Goal: Information Seeking & Learning: Find specific fact

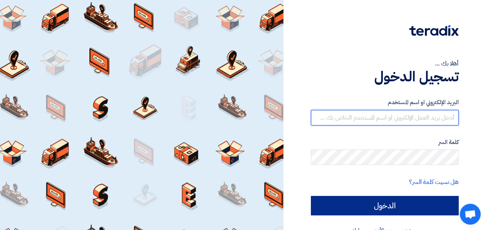
type input "[EMAIL_ADDRESS][PERSON_NAME][DOMAIN_NAME]"
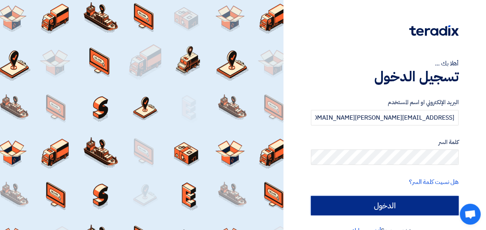
click at [363, 207] on input "الدخول" at bounding box center [385, 205] width 148 height 19
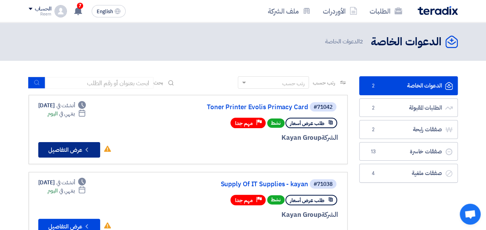
click at [67, 148] on button "Check details عرض التفاصيل" at bounding box center [69, 149] width 62 height 15
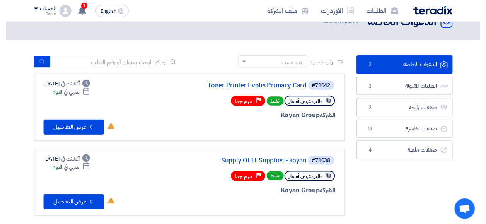
scroll to position [31, 0]
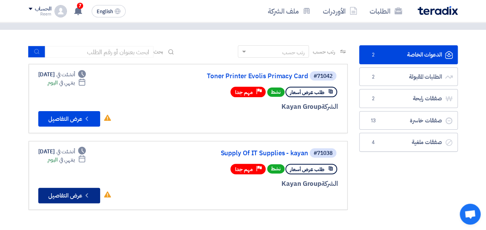
click at [81, 191] on button "Check details عرض التفاصيل" at bounding box center [69, 194] width 62 height 15
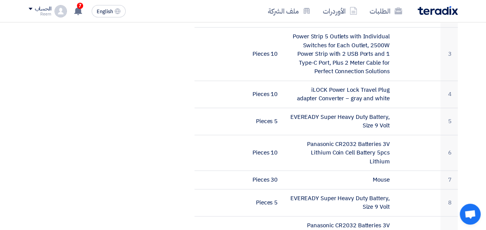
scroll to position [339, 0]
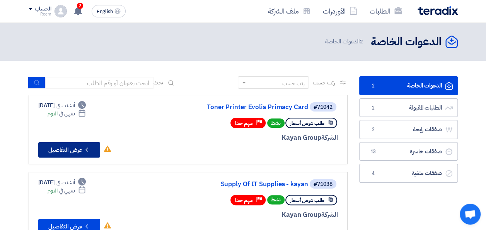
click at [72, 151] on button "Check details عرض التفاصيل" at bounding box center [69, 149] width 62 height 15
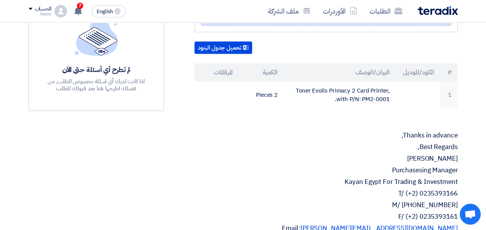
scroll to position [224, 0]
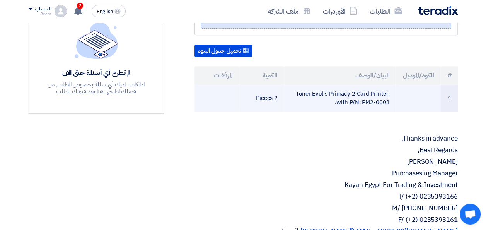
click at [364, 85] on td "Toner Evolis Primacy 2 Card Printer, with P/N: PM2-0001." at bounding box center [340, 98] width 112 height 27
copy tr "Toner Evolis Primacy 2 Card Printer, with P/N: PM2-0001."
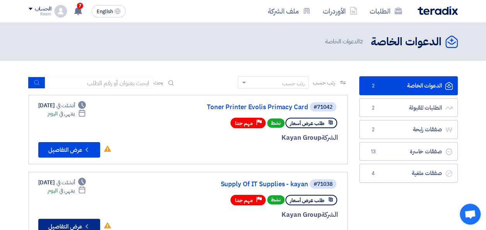
click at [81, 221] on button "Check details عرض التفاصيل" at bounding box center [69, 225] width 62 height 15
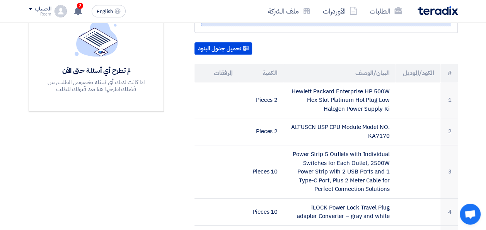
scroll to position [244, 0]
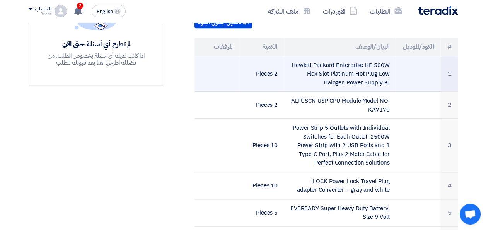
click at [354, 61] on td "Hewlett Packard Enterprise HP 500W Flex Slot Platinum Hot Plug Low Halogen Powe…" at bounding box center [340, 74] width 112 height 36
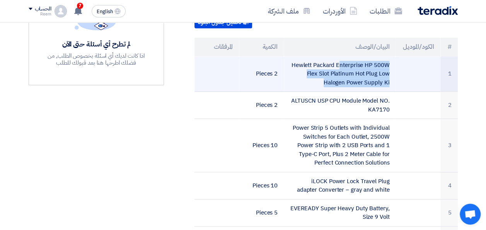
click at [354, 61] on td "Hewlett Packard Enterprise HP 500W Flex Slot Platinum Hot Plug Low Halogen Powe…" at bounding box center [340, 74] width 112 height 36
copy tr "Hewlett Packard Enterprise HP 500W Flex Slot Platinum Hot Plug Low Halogen Powe…"
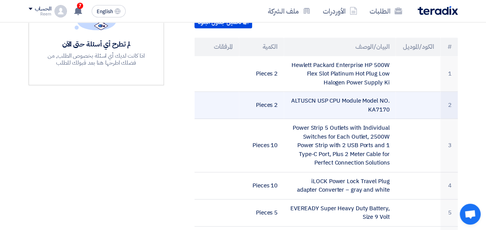
click at [371, 92] on td "ALTUSCN USP CPU Module Model NO. KA7170" at bounding box center [340, 105] width 112 height 27
copy tr "ALTUSCN USP CPU Module Model NO. KA7170"
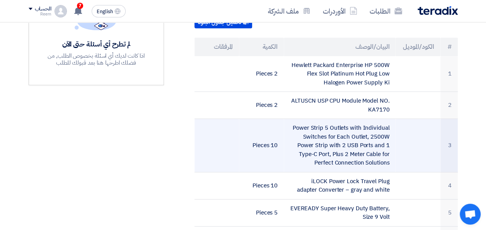
click at [344, 135] on td "Power Strip 5 Outlets with Individual Switches for Each Outlet, 2500W Power Str…" at bounding box center [340, 145] width 112 height 53
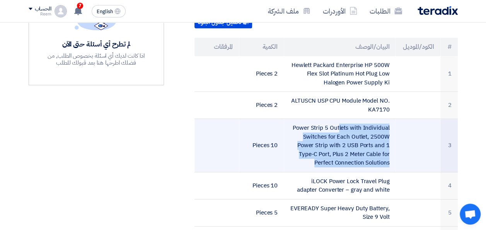
click at [344, 135] on td "Power Strip 5 Outlets with Individual Switches for Each Outlet, 2500W Power Str…" at bounding box center [340, 145] width 112 height 53
copy tr "Power Strip 5 Outlets with Individual Switches for Each Outlet, 2500W Power Str…"
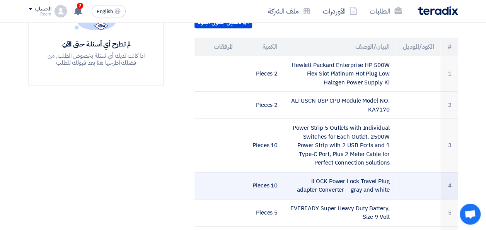
click at [358, 174] on td "iLOCK Power Lock Travel Plug adapter Converter – gray and white" at bounding box center [340, 185] width 112 height 27
copy tr "iLOCK Power Lock Travel Plug adapter Converter – gray and white"
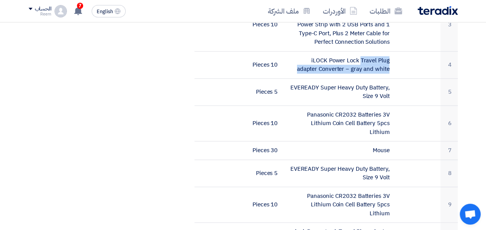
scroll to position [367, 0]
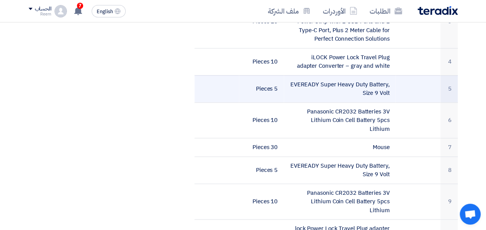
click at [370, 75] on td "EVEREADY Super Heavy Duty Battery, Size 9 Volt" at bounding box center [340, 88] width 112 height 27
copy tr "EVEREADY Super Heavy Duty Battery, Size 9 Volt"
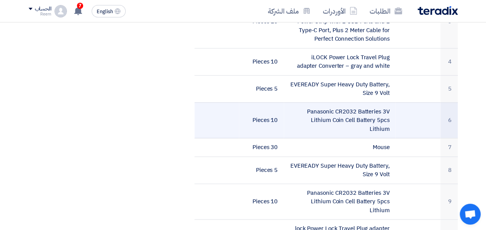
click at [375, 102] on td "Panasonic CR2032 Batteries 3V Lithium Coin Cell Battery 5pcs Lithium" at bounding box center [340, 120] width 112 height 36
copy tr "Panasonic CR2032 Batteries 3V Lithium Coin Cell Battery 5pcs Lithium"
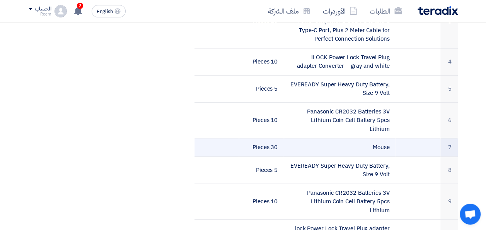
click at [376, 138] on td "Mouse" at bounding box center [340, 147] width 112 height 19
copy tr "Mouse"
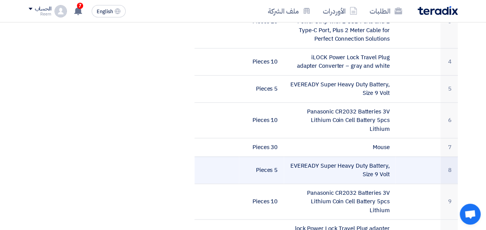
click at [365, 156] on td "EVEREADY Super Heavy Duty Battery, Size 9 Volt" at bounding box center [340, 169] width 112 height 27
copy tr "EVEREADY Super Heavy Duty Battery, Size 9 Volt"
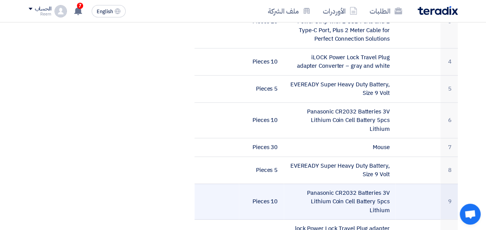
click at [363, 183] on td "Panasonic CR2032 Batteries 3V Lithium Coin Cell Battery 5pcs Lithium" at bounding box center [340, 201] width 112 height 36
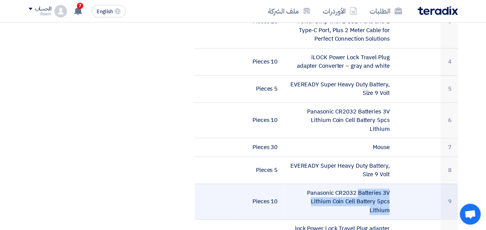
click at [363, 183] on td "Panasonic CR2032 Batteries 3V Lithium Coin Cell Battery 5pcs Lithium" at bounding box center [340, 201] width 112 height 36
copy tr "Panasonic CR2032 Batteries 3V Lithium Coin Cell Battery 5pcs Lithium"
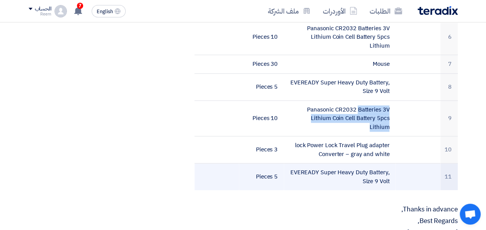
scroll to position [460, 0]
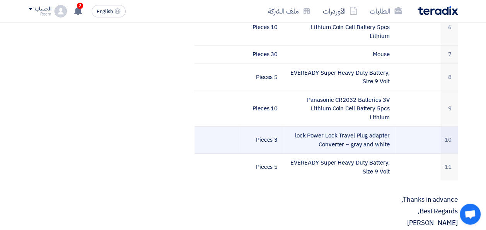
click at [364, 126] on td "lock Power Lock Travel Plug adapter Converter – gray and white" at bounding box center [340, 139] width 112 height 27
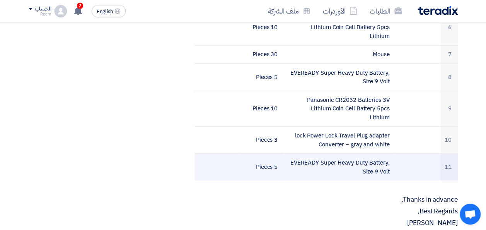
click at [354, 153] on td "EVEREADY Super Heavy Duty Battery, Size 9 Volt" at bounding box center [340, 166] width 112 height 27
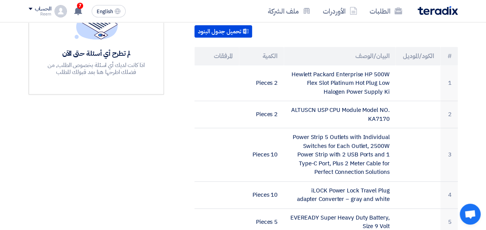
scroll to position [0, 0]
